Goal: Navigation & Orientation: Understand site structure

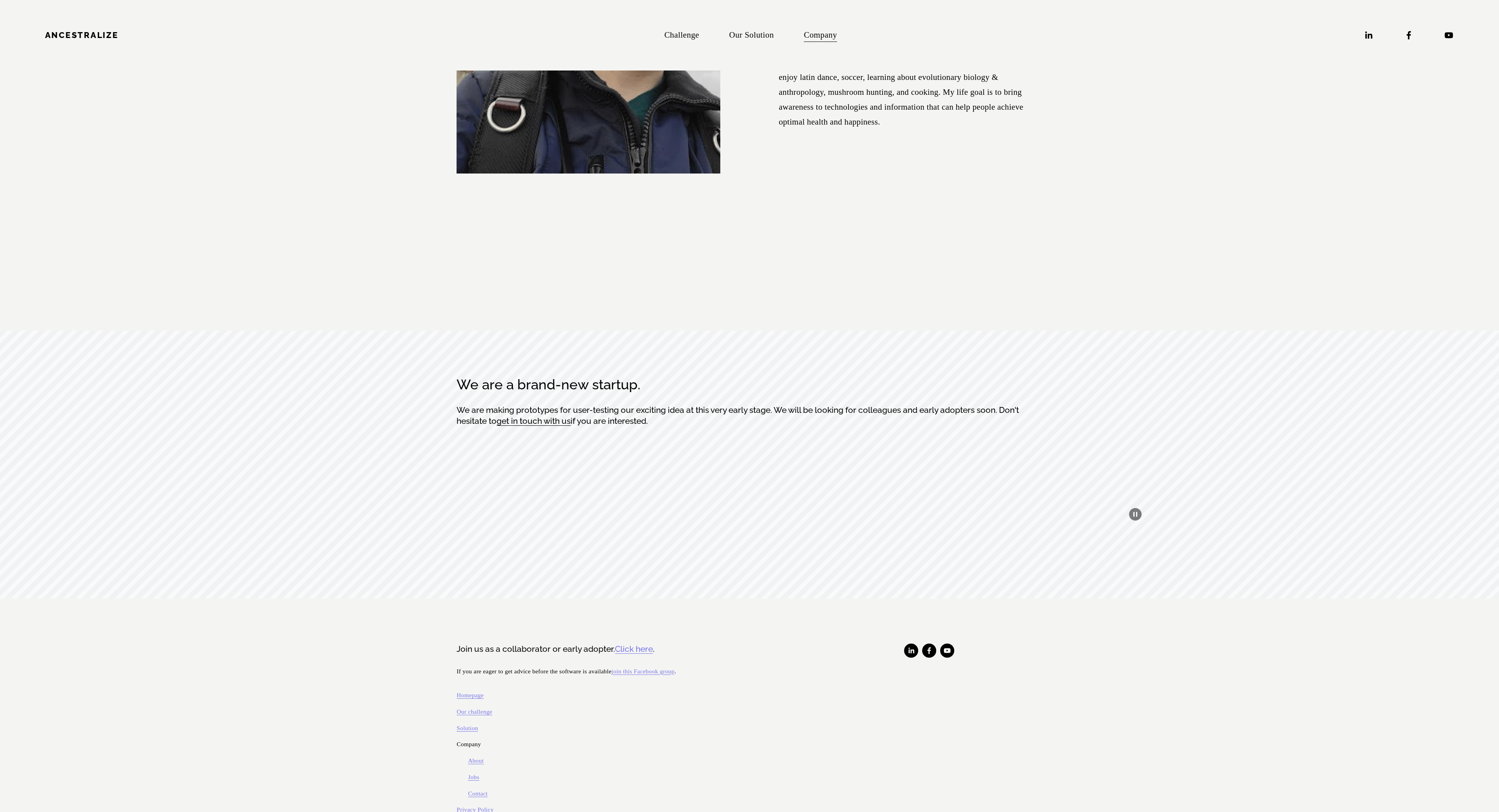
scroll to position [3970, 0]
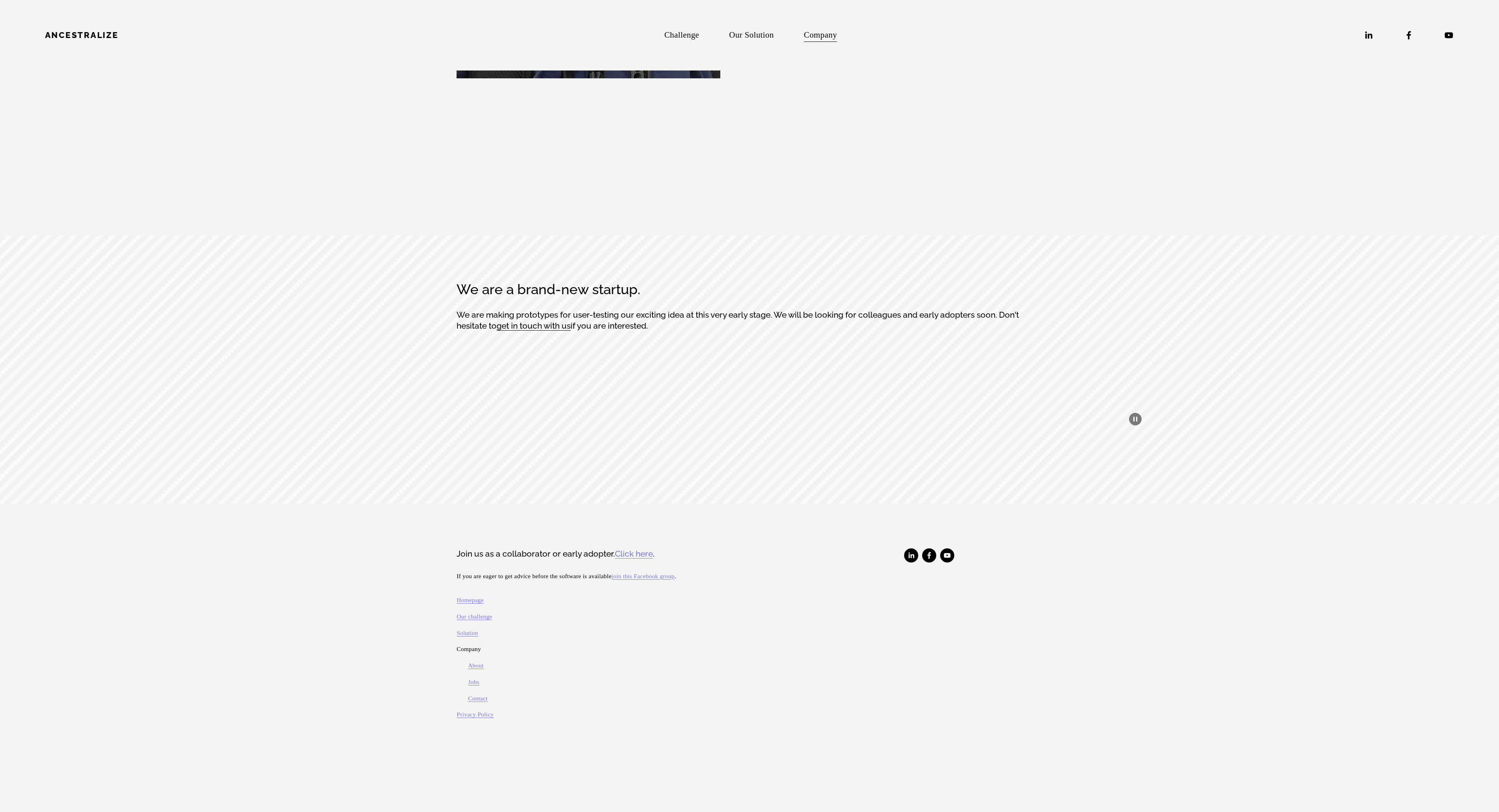
click at [646, 549] on link "Click here" at bounding box center [634, 554] width 38 height 12
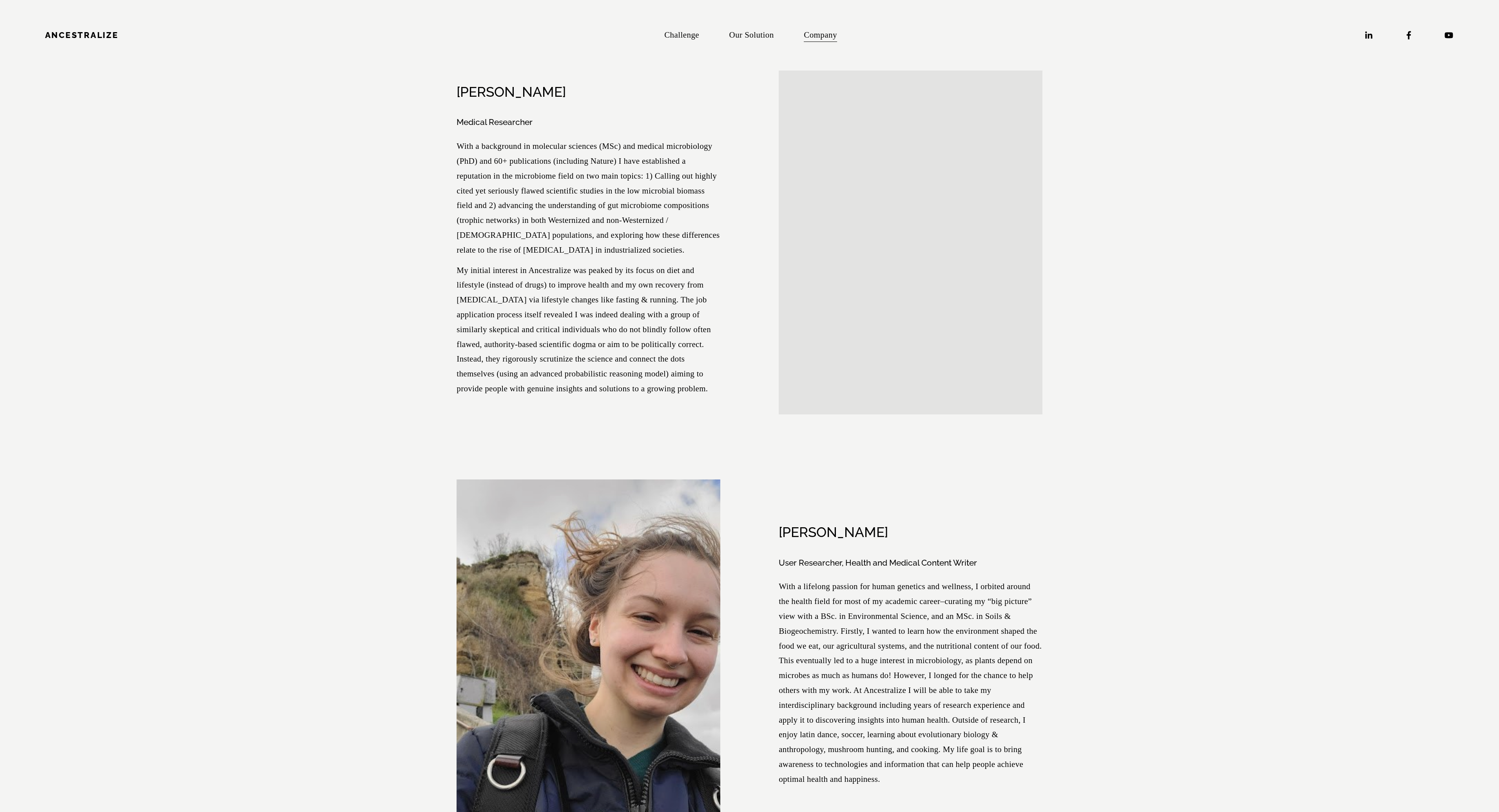
scroll to position [2888, 0]
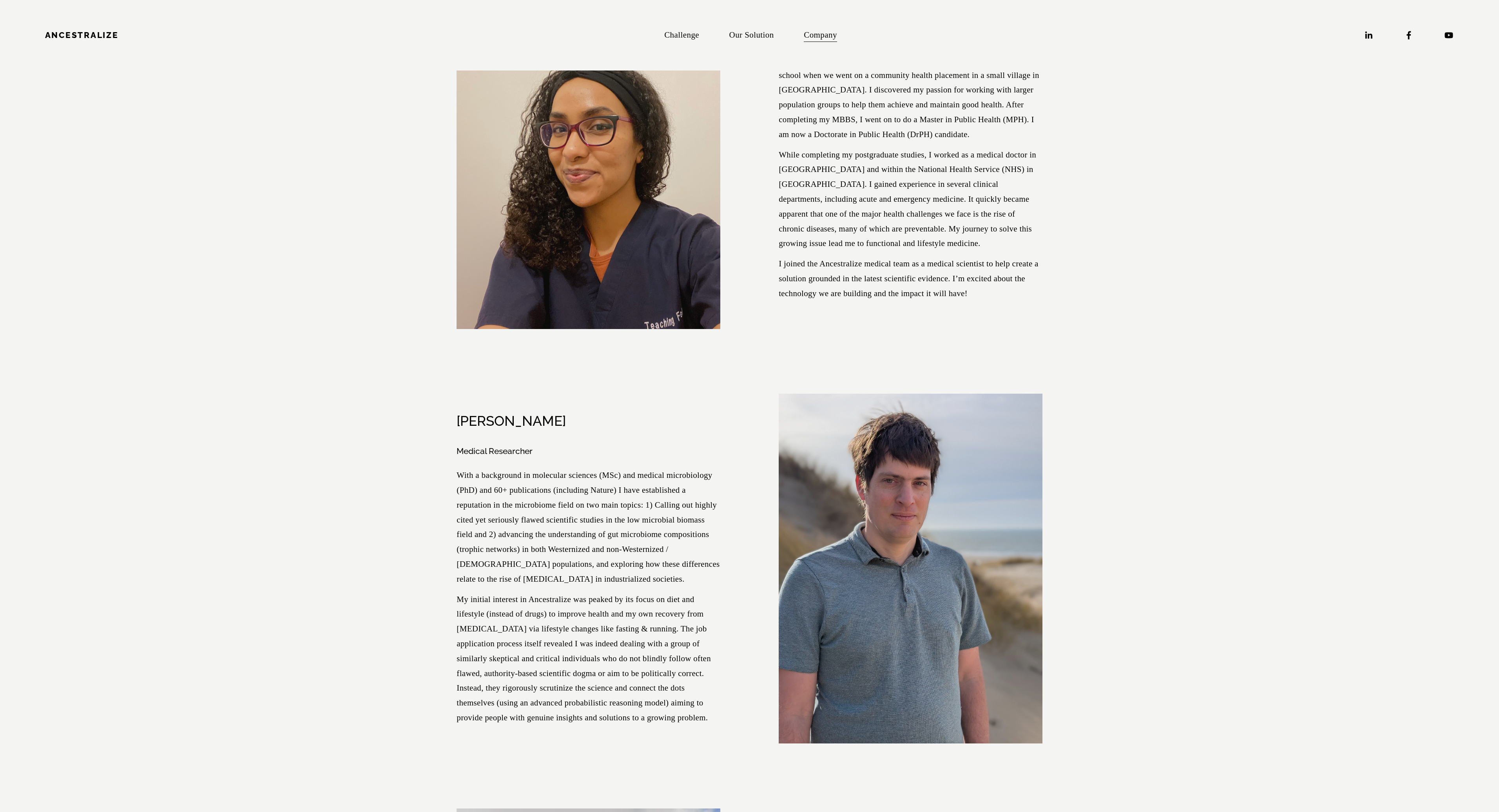
click at [739, 34] on link "Our Solution" at bounding box center [751, 35] width 45 height 16
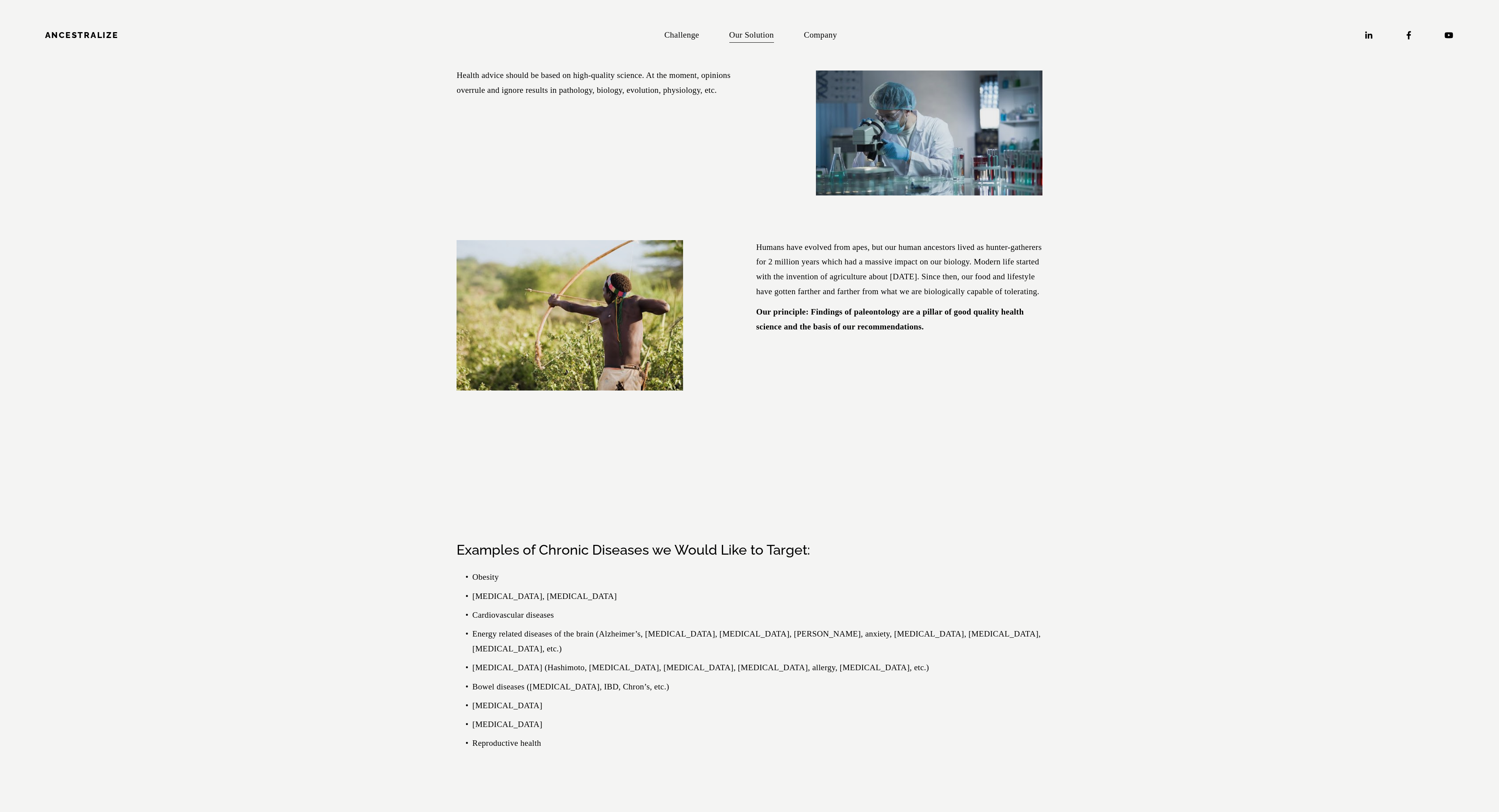
scroll to position [1723, 0]
